Goal: Browse casually: Explore the website without a specific task or goal

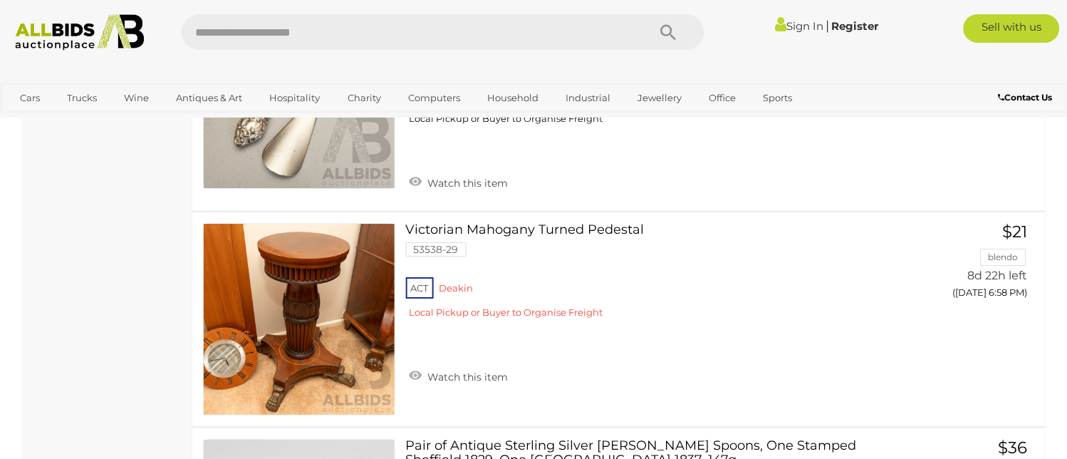
scroll to position [10798, 0]
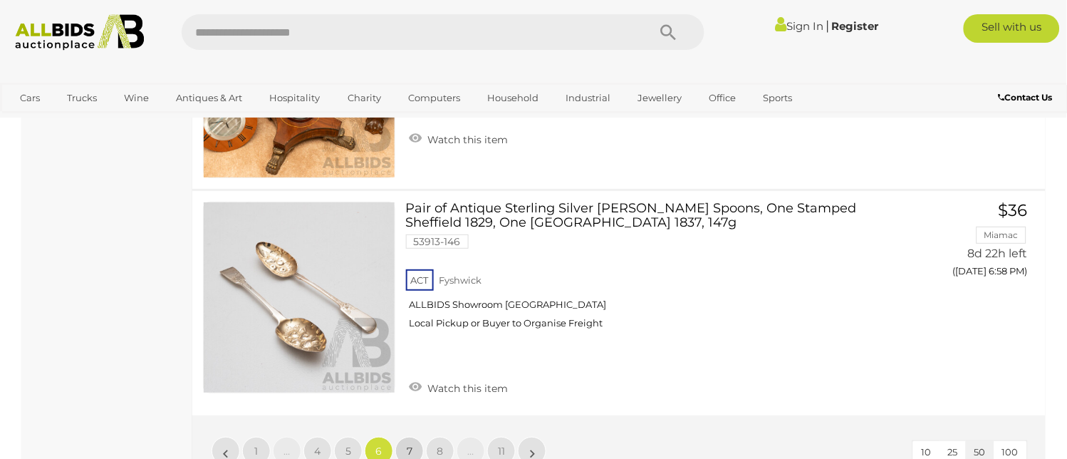
click at [408, 444] on span "7" at bounding box center [410, 450] width 6 height 13
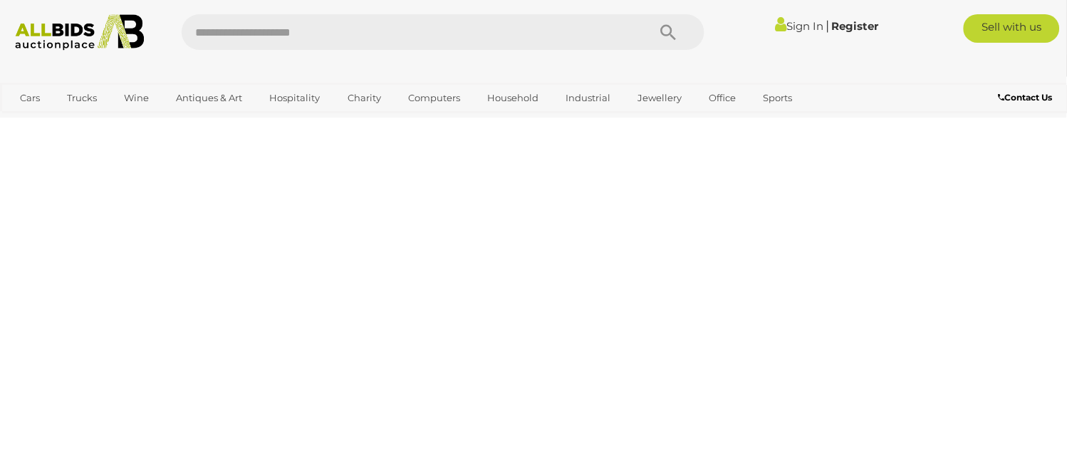
scroll to position [192, 0]
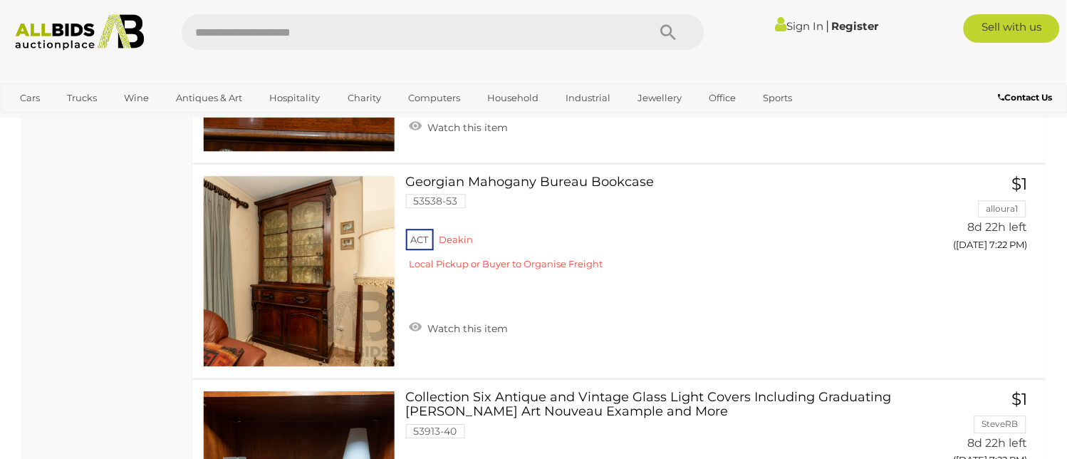
scroll to position [10718, 0]
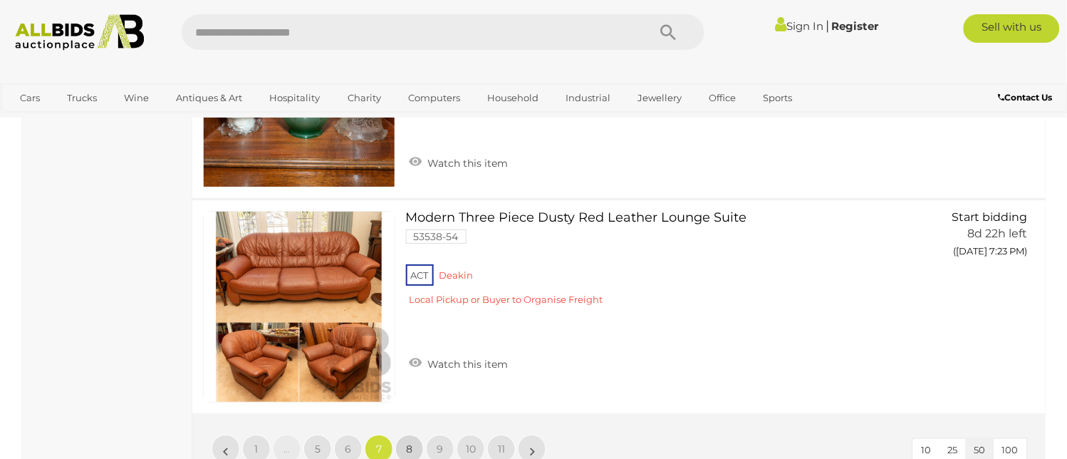
click at [414, 435] on link "8" at bounding box center [409, 449] width 28 height 28
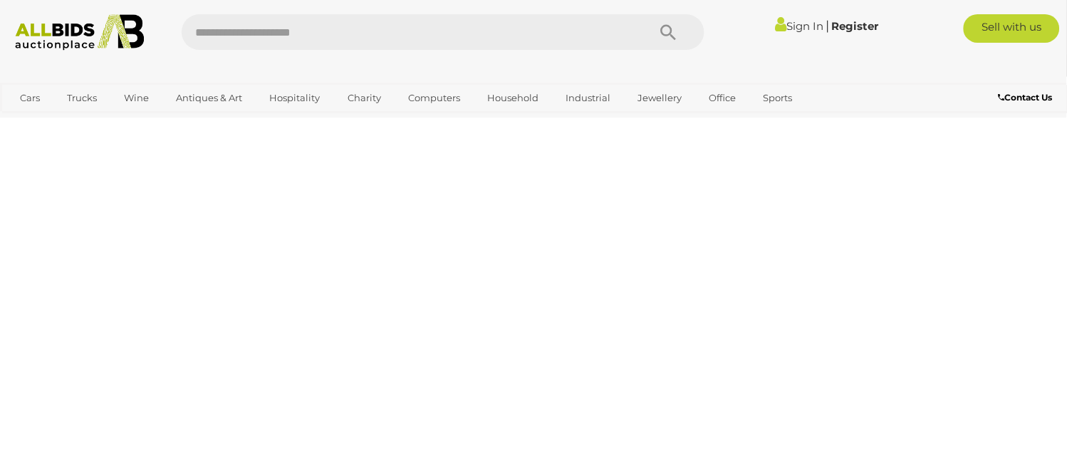
scroll to position [192, 0]
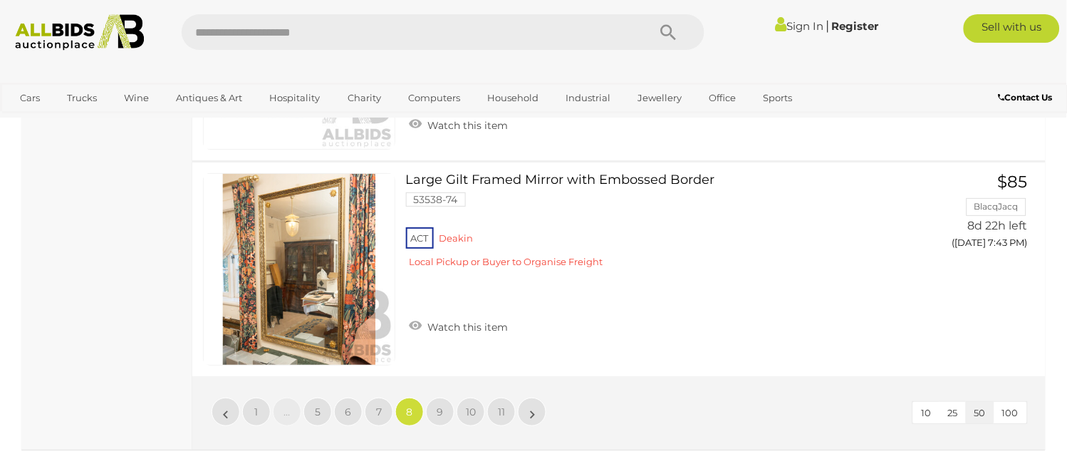
scroll to position [10798, 0]
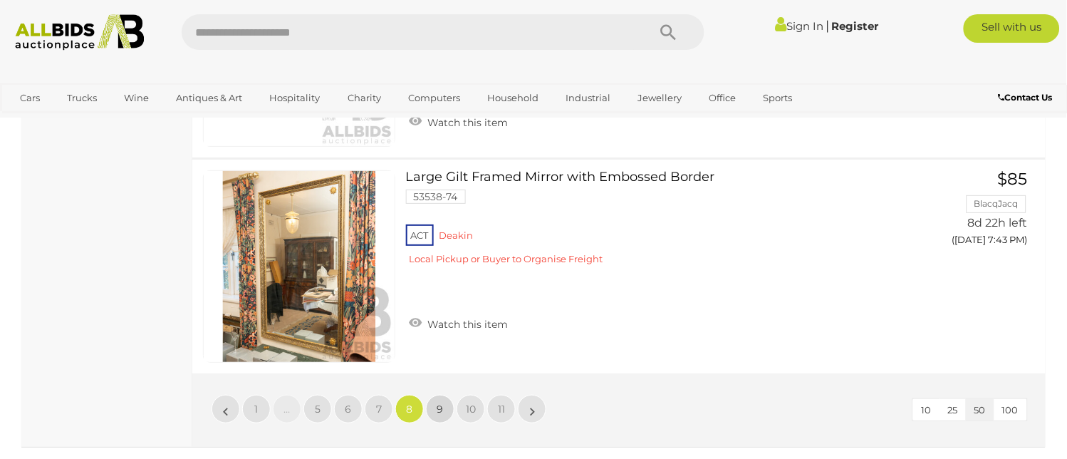
click at [437, 402] on span "9" at bounding box center [440, 408] width 6 height 13
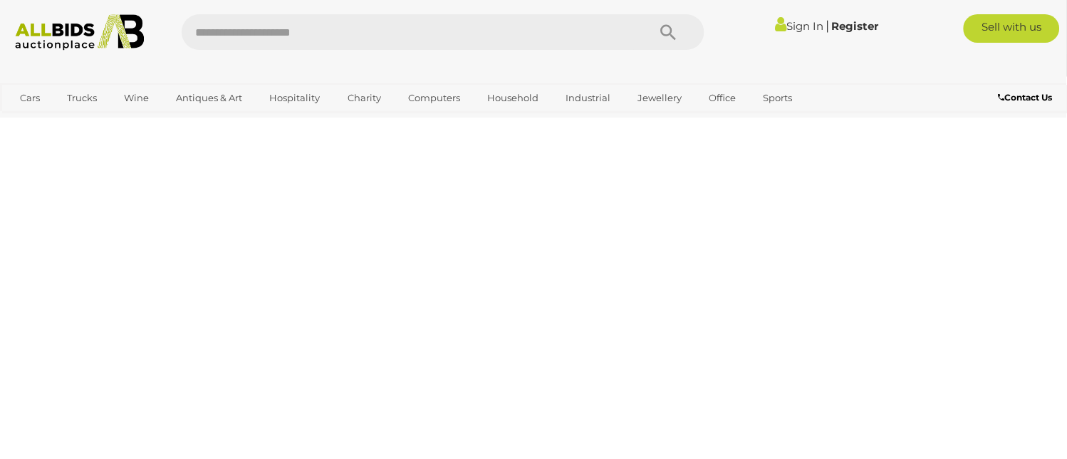
scroll to position [192, 0]
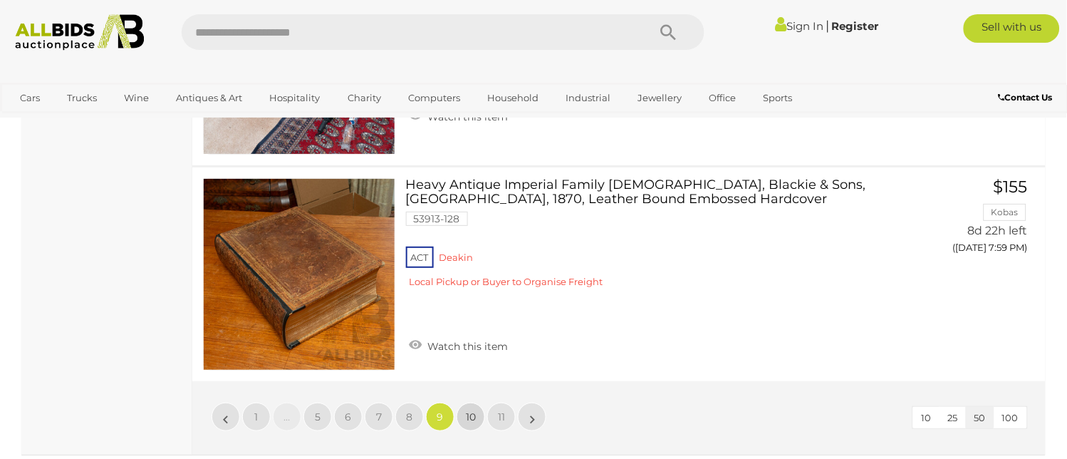
scroll to position [10798, 0]
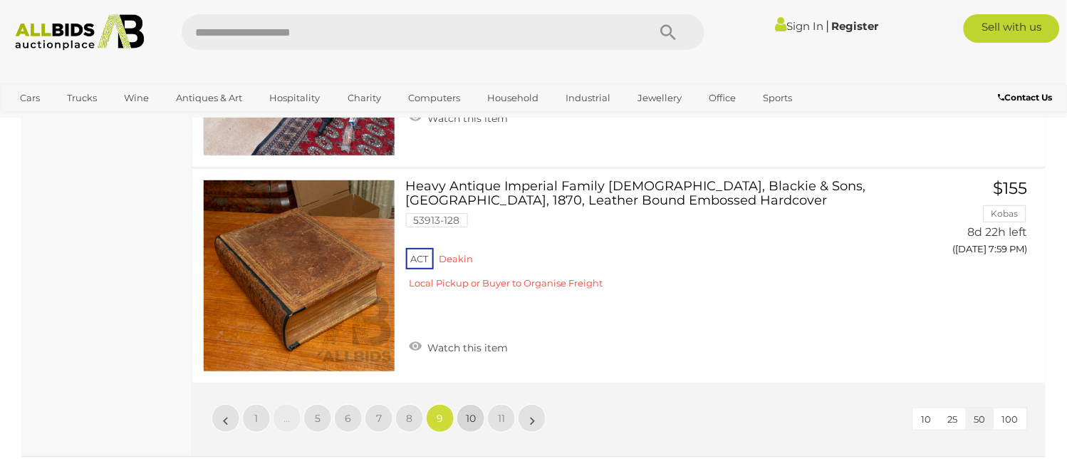
click at [467, 412] on span "10" at bounding box center [471, 418] width 10 height 13
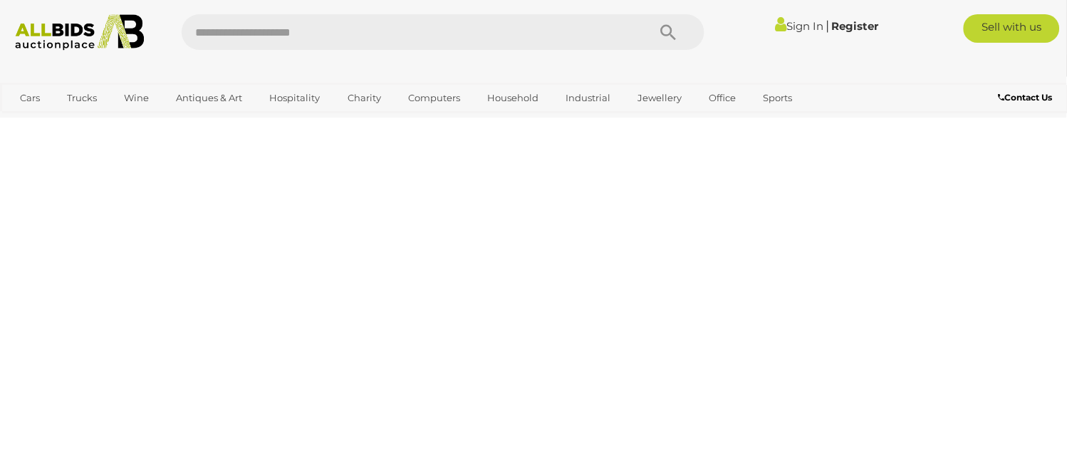
scroll to position [192, 0]
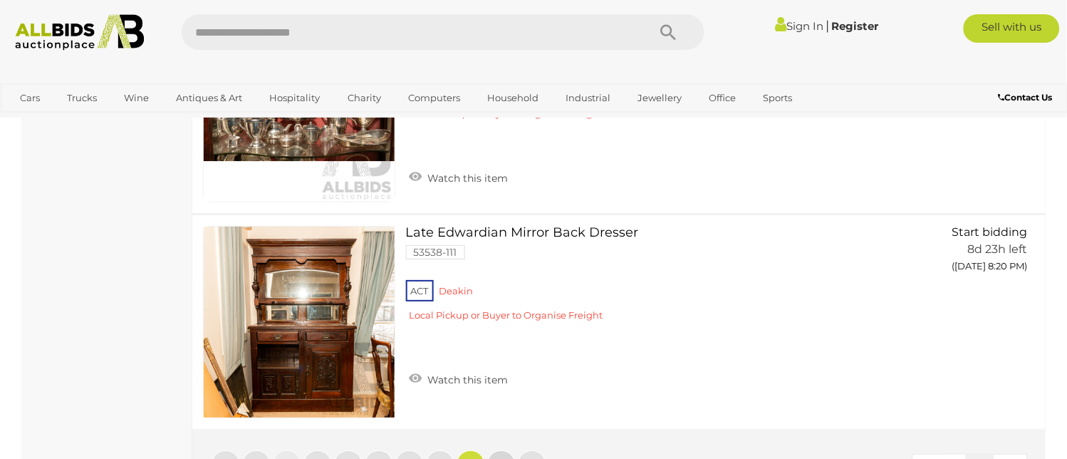
scroll to position [10877, 0]
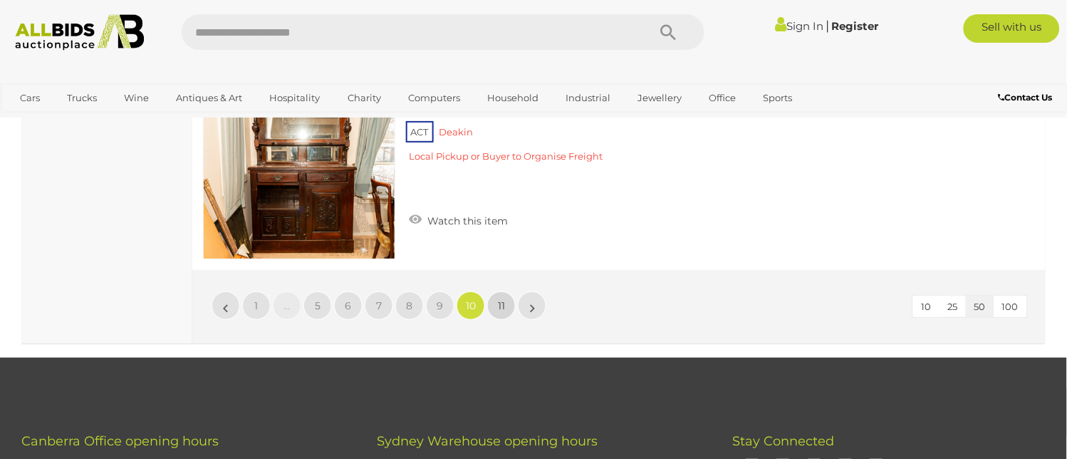
click at [502, 299] on span "11" at bounding box center [501, 305] width 7 height 13
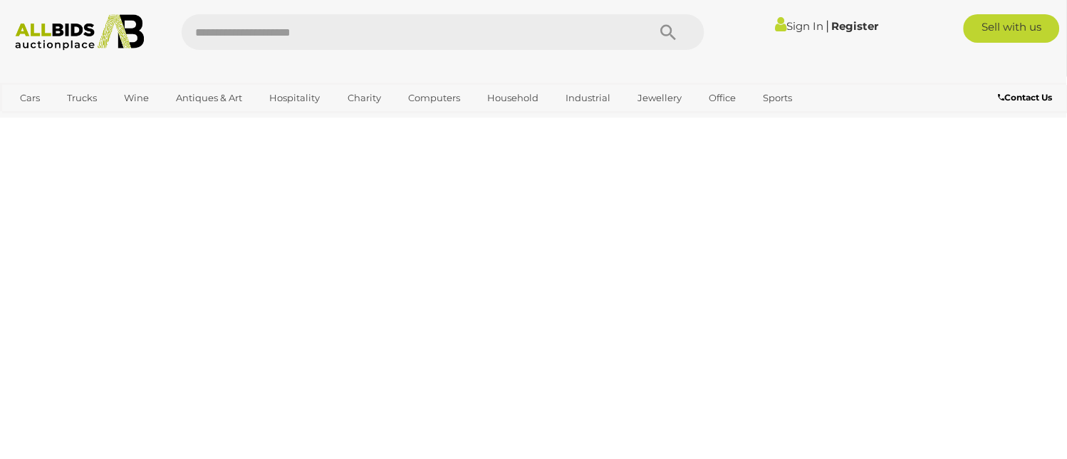
scroll to position [192, 0]
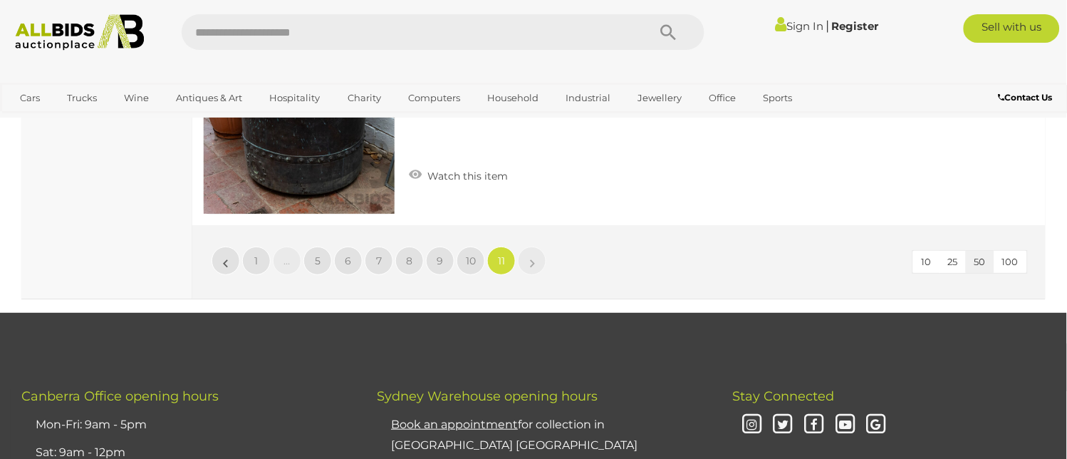
scroll to position [6049, 0]
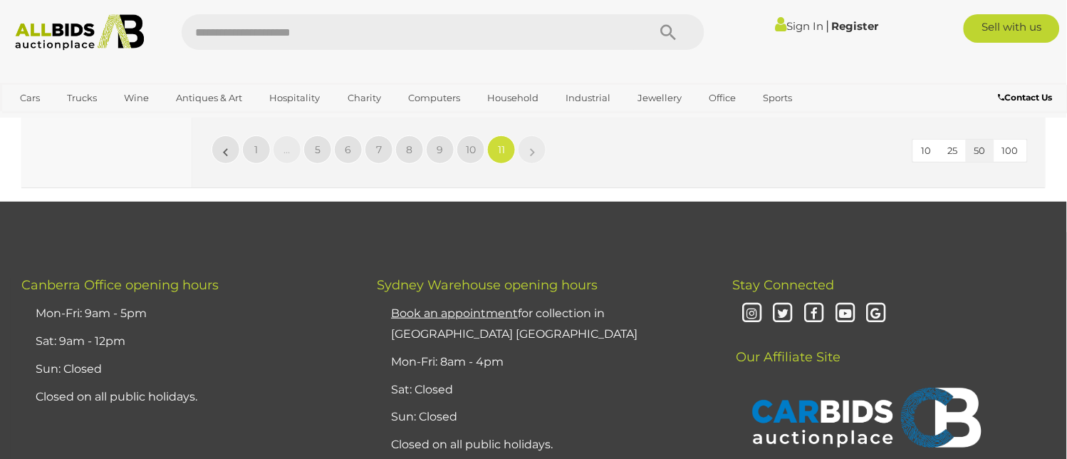
scroll to position [192, 0]
